Goal: Information Seeking & Learning: Find specific fact

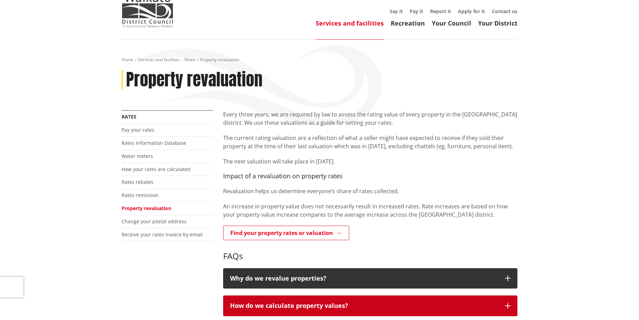
scroll to position [69, 0]
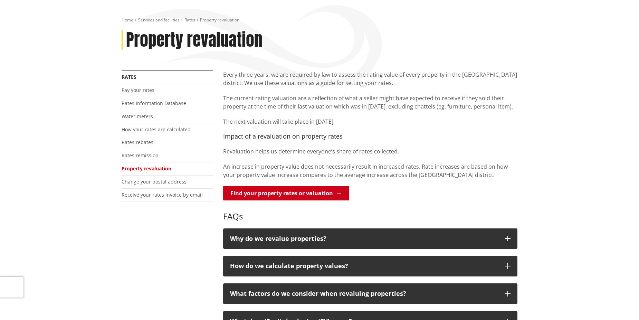
click at [279, 195] on link "Find your property rates or valuation" at bounding box center [286, 193] width 126 height 14
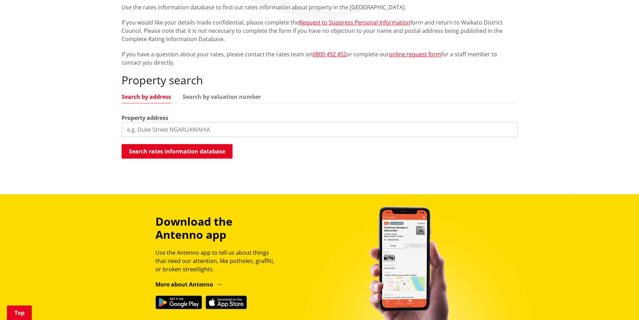
scroll to position [138, 0]
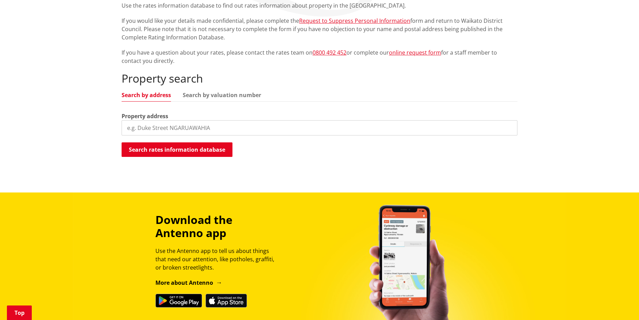
click at [196, 129] on input "search" at bounding box center [320, 127] width 396 height 15
click at [201, 153] on button "Search rates information database" at bounding box center [177, 149] width 111 height 14
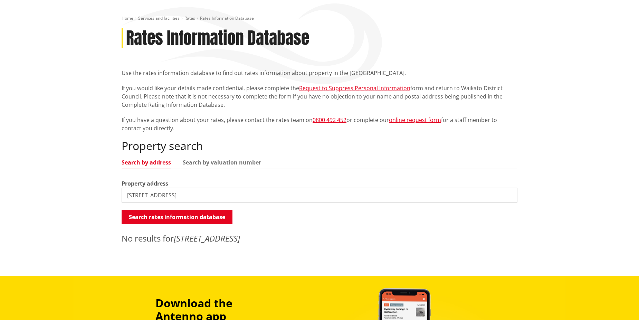
scroll to position [69, 0]
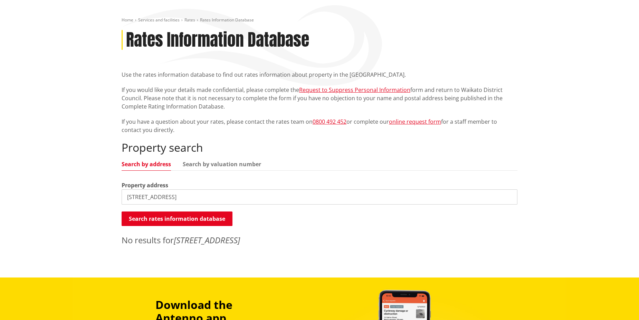
click at [152, 162] on link "Search by address" at bounding box center [146, 164] width 49 height 6
click at [160, 217] on button "Search rates information database" at bounding box center [177, 218] width 111 height 14
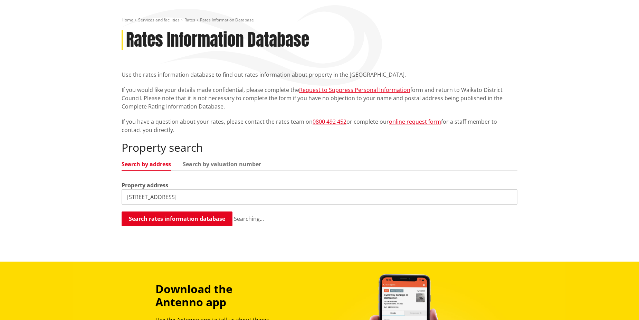
click at [230, 198] on input "22 Great South Road, Ngaruawahia" at bounding box center [320, 196] width 396 height 15
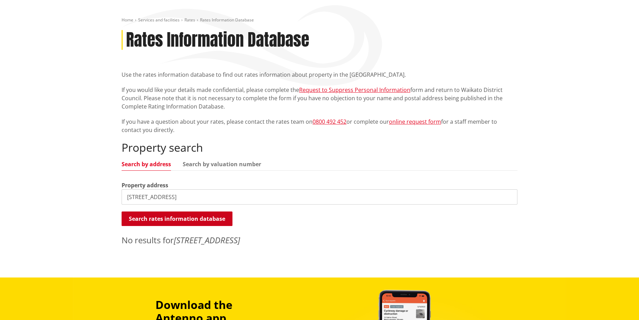
type input "22 Great South Road, Ngaruawahia, Waikato"
click at [206, 221] on button "Search rates information database" at bounding box center [177, 218] width 111 height 14
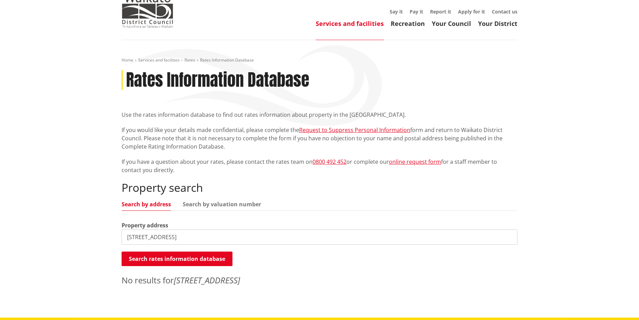
scroll to position [0, 0]
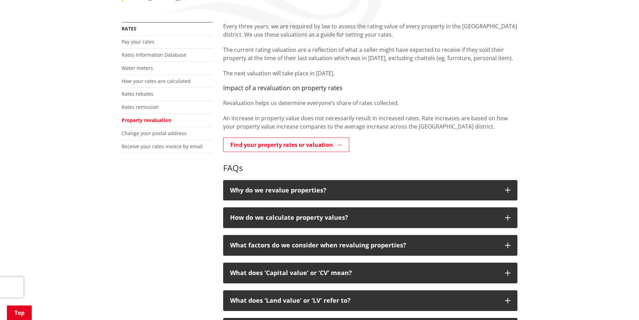
scroll to position [138, 0]
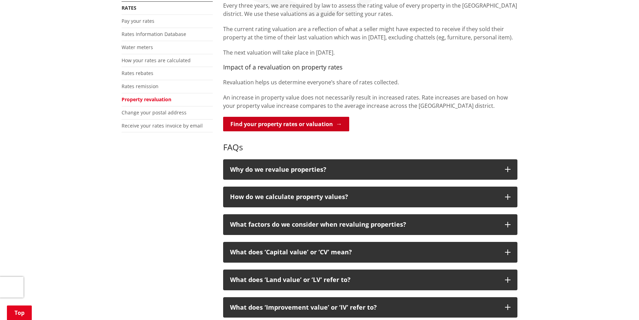
click at [337, 124] on link "Find your property rates or valuation" at bounding box center [286, 124] width 126 height 14
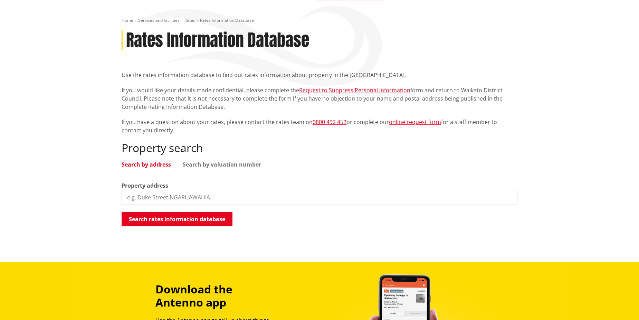
scroll to position [69, 0]
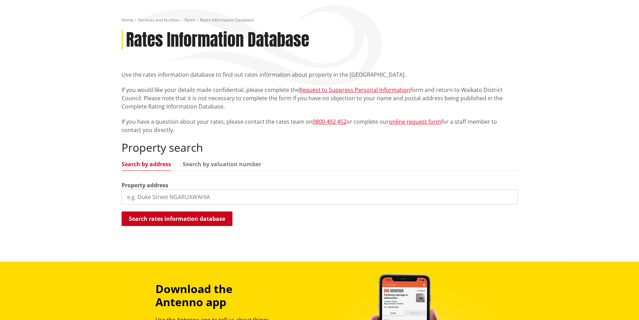
click at [163, 222] on button "Search rates information database" at bounding box center [177, 218] width 111 height 14
click at [146, 199] on input "search" at bounding box center [320, 196] width 396 height 15
click at [175, 200] on input "22 [GEOGRAPHIC_DATA]" at bounding box center [320, 196] width 396 height 15
drag, startPoint x: 198, startPoint y: 218, endPoint x: 214, endPoint y: 223, distance: 17.3
click at [199, 218] on button "Search rates information database" at bounding box center [177, 218] width 111 height 14
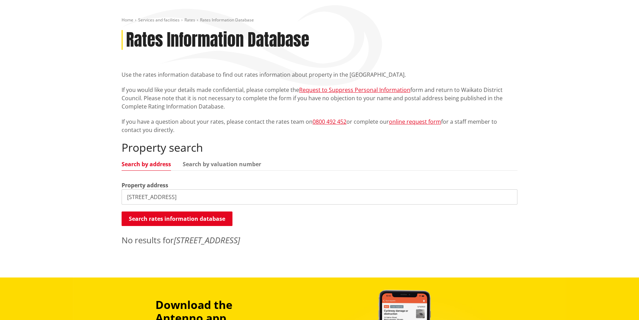
click at [246, 193] on input "22 Great South Road, Ngaruawahia" at bounding box center [320, 196] width 396 height 15
click at [221, 215] on button "Search rates information database" at bounding box center [177, 218] width 111 height 14
click at [277, 202] on input "22 Great South Road, Ngaruawahia, Auckland" at bounding box center [320, 196] width 396 height 15
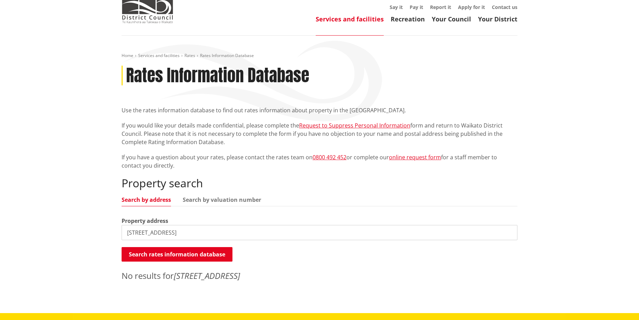
scroll to position [0, 0]
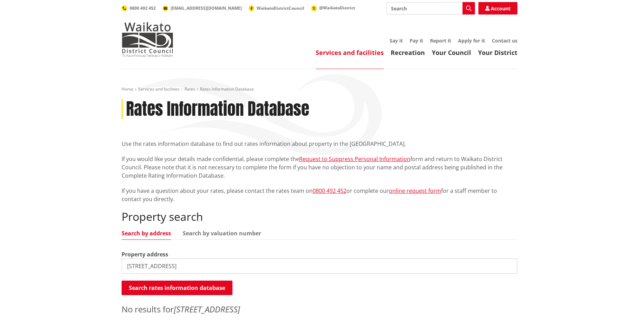
type input "22 Great South Road, Ngaruawahia, Auc"
click at [414, 9] on input "Search" at bounding box center [430, 8] width 88 height 12
type input "22 Great South Road"
drag, startPoint x: 235, startPoint y: 233, endPoint x: 283, endPoint y: 238, distance: 47.8
click at [235, 233] on link "Search by valuation number" at bounding box center [222, 233] width 78 height 6
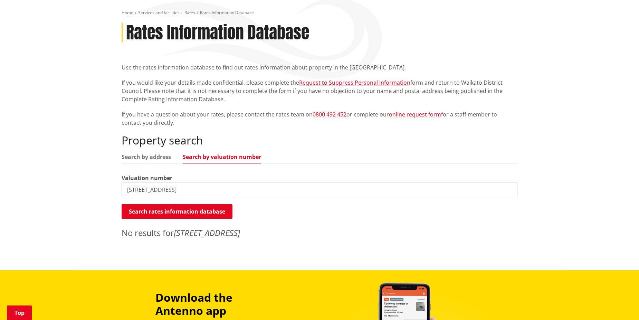
scroll to position [55, 0]
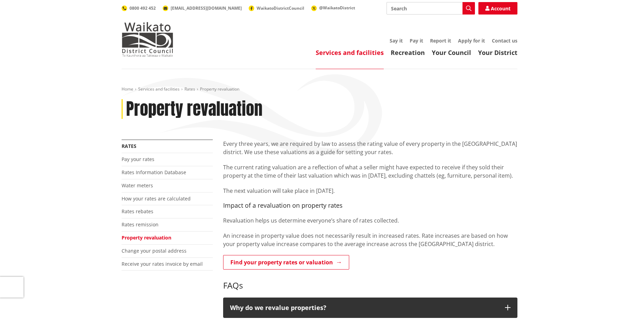
scroll to position [138, 0]
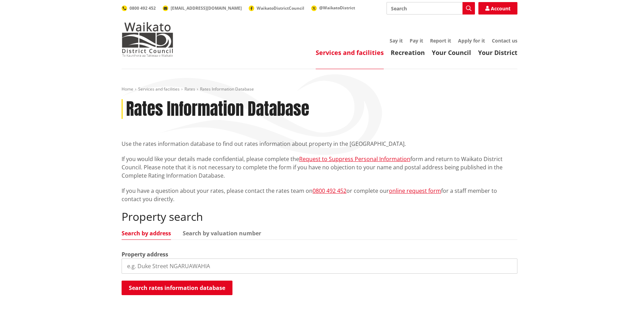
click at [277, 264] on input "search" at bounding box center [320, 265] width 396 height 15
type input "22 Great South Road"
click at [221, 288] on button "Search rates information database" at bounding box center [177, 287] width 111 height 14
click at [220, 269] on input "22 Great South Road" at bounding box center [320, 265] width 396 height 15
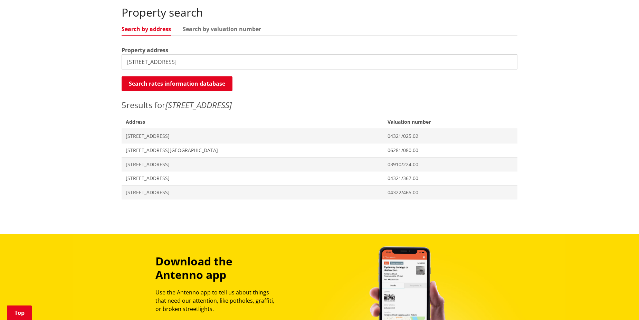
scroll to position [207, 0]
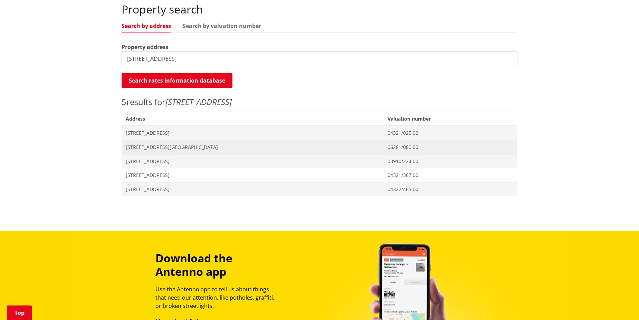
click at [183, 147] on span "22 Great South Road NGARUAWAHIA" at bounding box center [252, 147] width 253 height 7
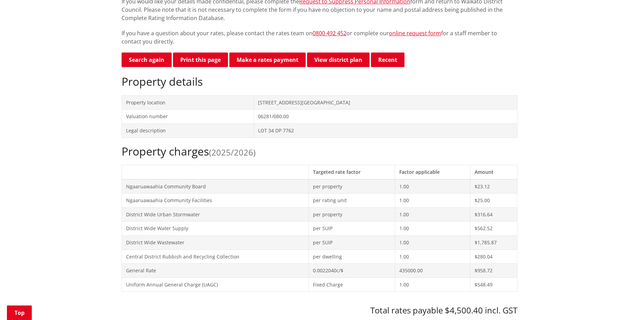
scroll to position [173, 0]
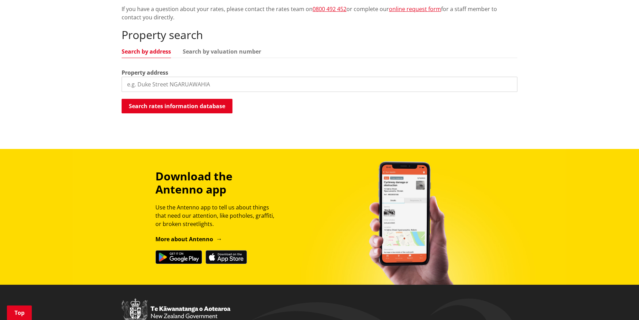
scroll to position [69, 0]
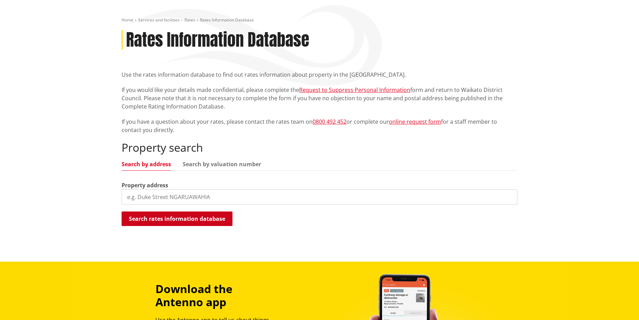
click at [196, 219] on button "Search rates information database" at bounding box center [177, 218] width 111 height 14
click at [210, 195] on input "search" at bounding box center [320, 196] width 396 height 15
type input "22"
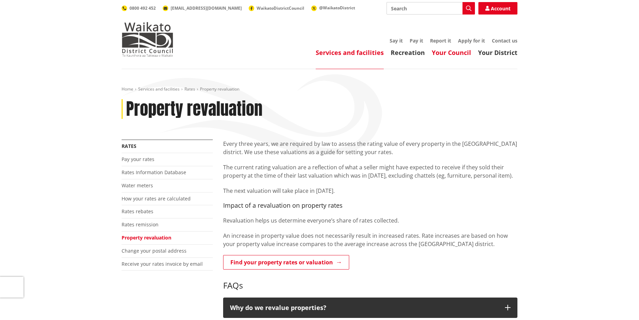
drag, startPoint x: 450, startPoint y: 55, endPoint x: 457, endPoint y: 57, distance: 6.7
click at [450, 55] on link "Your Council" at bounding box center [451, 52] width 39 height 8
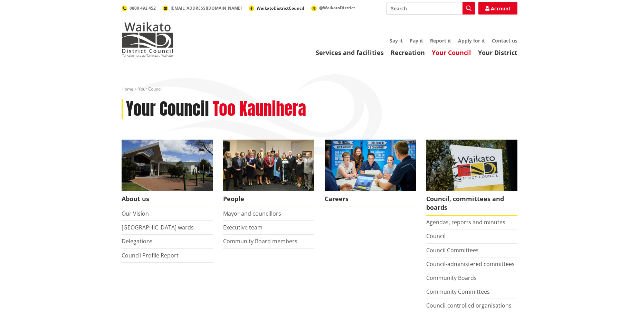
click at [261, 7] on span "WaikatoDistrictCouncil" at bounding box center [280, 8] width 48 height 6
click at [404, 12] on input "Search" at bounding box center [430, 8] width 88 height 12
type input "property valuation"
click at [473, 8] on button "Search" at bounding box center [468, 8] width 12 height 12
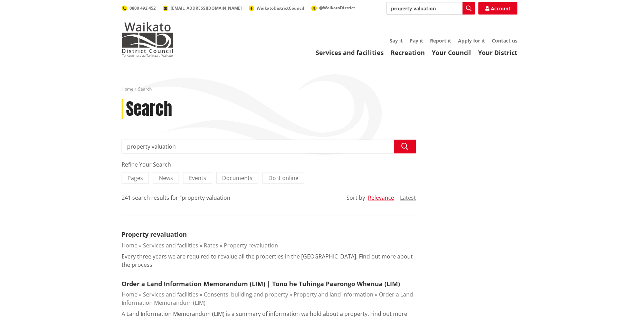
click at [210, 150] on input "property valuation" at bounding box center [269, 146] width 294 height 14
type input "p"
click at [152, 144] on input "Search" at bounding box center [269, 146] width 294 height 14
type input "[STREET_ADDRESS]"
click at [411, 152] on button "Search" at bounding box center [405, 146] width 22 height 14
